Goal: Information Seeking & Learning: Learn about a topic

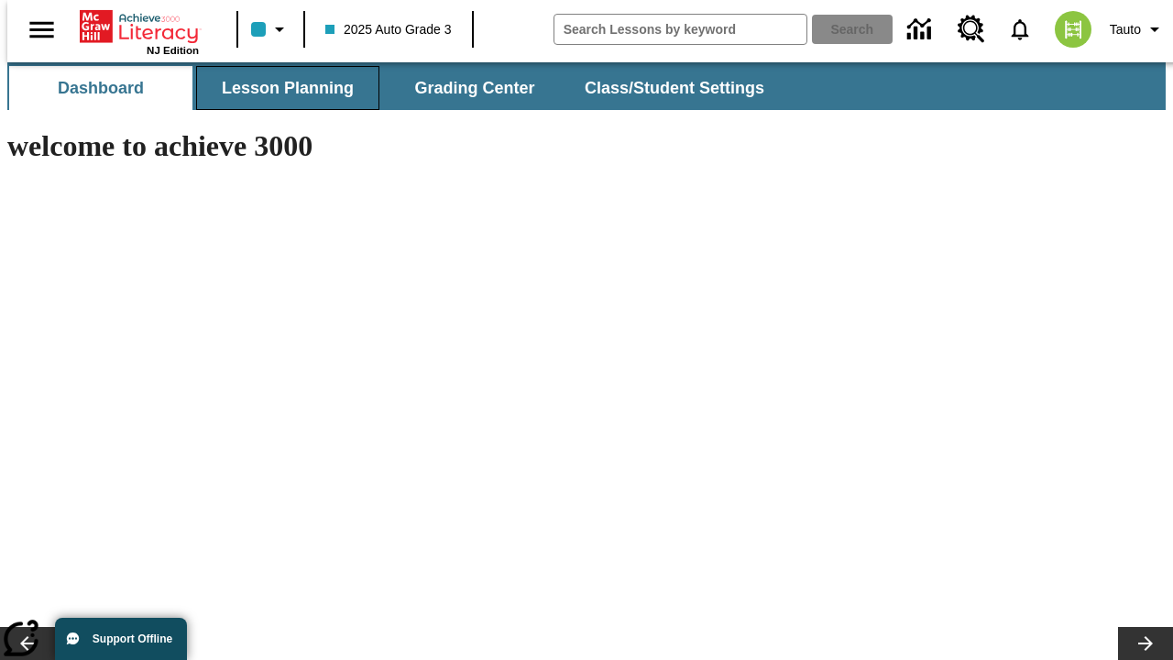
click at [280, 88] on button "Lesson Planning" at bounding box center [287, 88] width 183 height 44
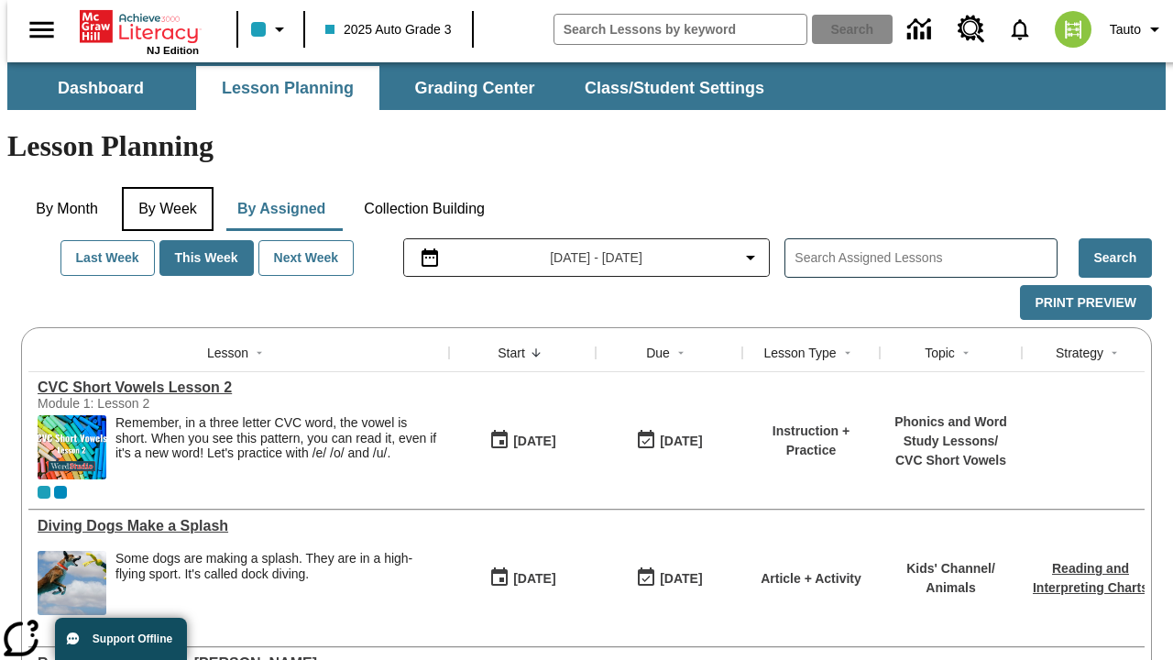
click at [164, 187] on button "By Week" at bounding box center [168, 209] width 92 height 44
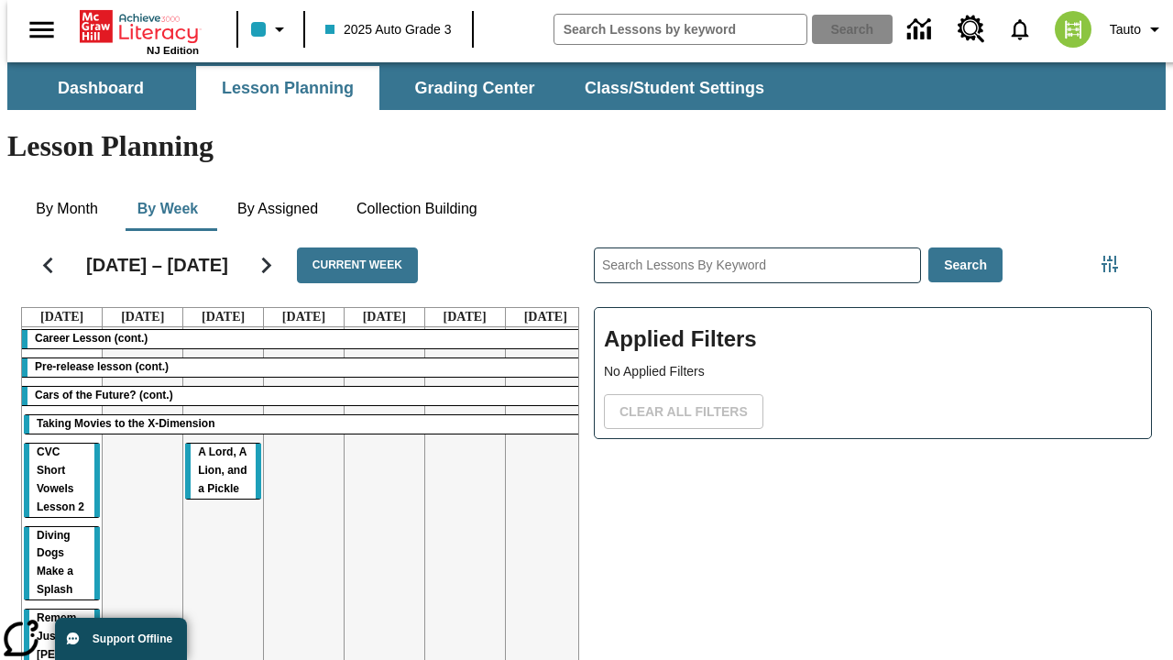
click at [538, 456] on tr "Career Lesson (cont.) Pre-release lesson (cont.) Cars of the Future? (cont.) Ta…" at bounding box center [304, 524] width 564 height 395
